Goal: Navigation & Orientation: Find specific page/section

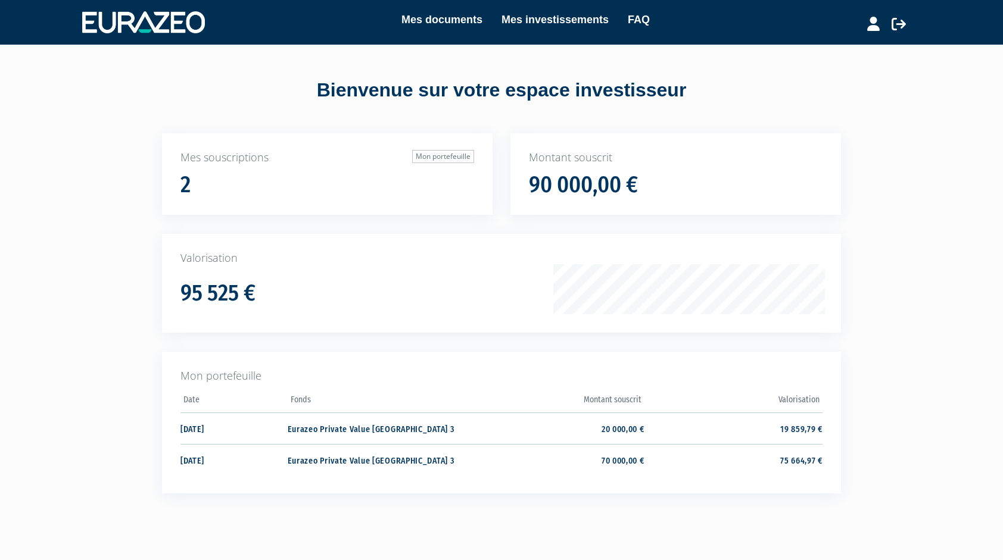
click at [626, 195] on h1 "90 000,00 €" at bounding box center [583, 185] width 109 height 25
click at [389, 163] on p "Mes souscriptions Mon portefeuille" at bounding box center [327, 157] width 294 height 15
click at [442, 158] on link "Mon portefeuille" at bounding box center [443, 156] width 62 height 13
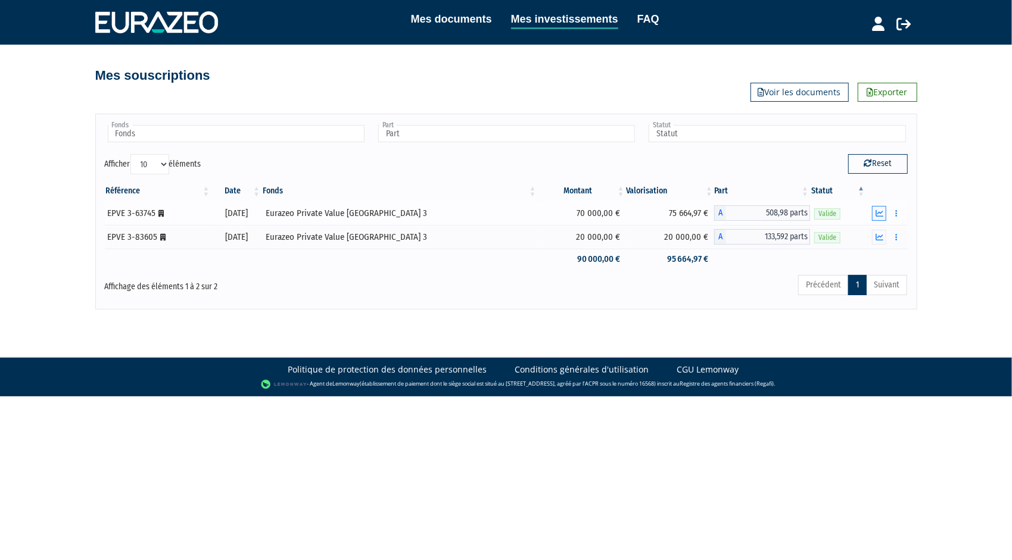
click at [882, 210] on icon "button" at bounding box center [879, 214] width 8 height 8
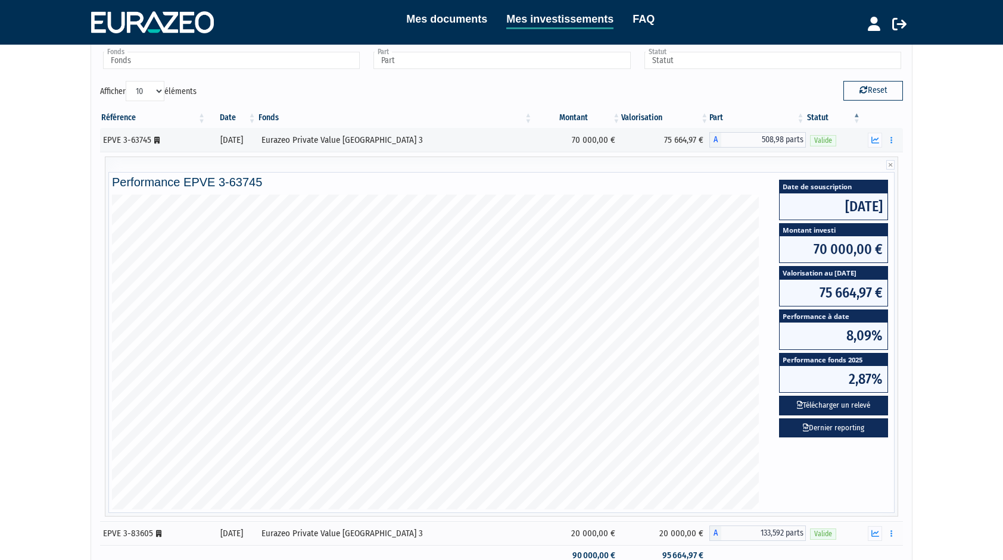
scroll to position [84, 0]
